Goal: Information Seeking & Learning: Check status

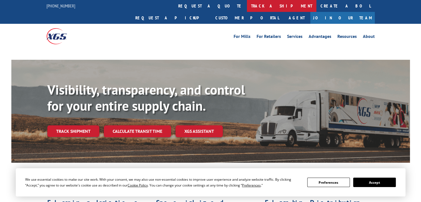
click at [247, 7] on link "track a shipment" at bounding box center [281, 6] width 69 height 12
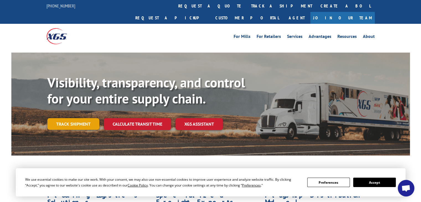
click at [78, 118] on link "Track shipment" at bounding box center [73, 124] width 52 height 12
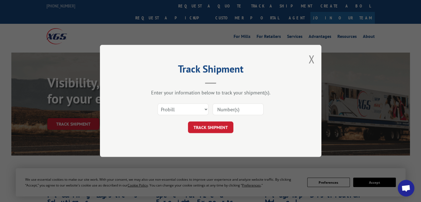
click at [237, 109] on input at bounding box center [237, 110] width 51 height 12
paste input "17614192"
type input "17614192"
click at [212, 123] on button "TRACK SHIPMENT" at bounding box center [210, 128] width 45 height 12
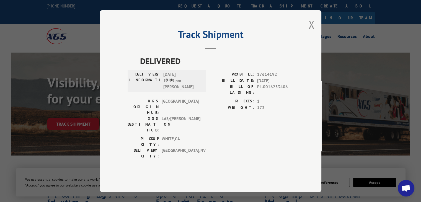
click at [251, 136] on div "PICKUP CITY: [GEOGRAPHIC_DATA] , [GEOGRAPHIC_DATA]: [GEOGRAPHIC_DATA] , [GEOGRA…" at bounding box center [210, 149] width 166 height 26
click at [311, 32] on button "Close modal" at bounding box center [311, 24] width 6 height 15
